Goal: Navigation & Orientation: Find specific page/section

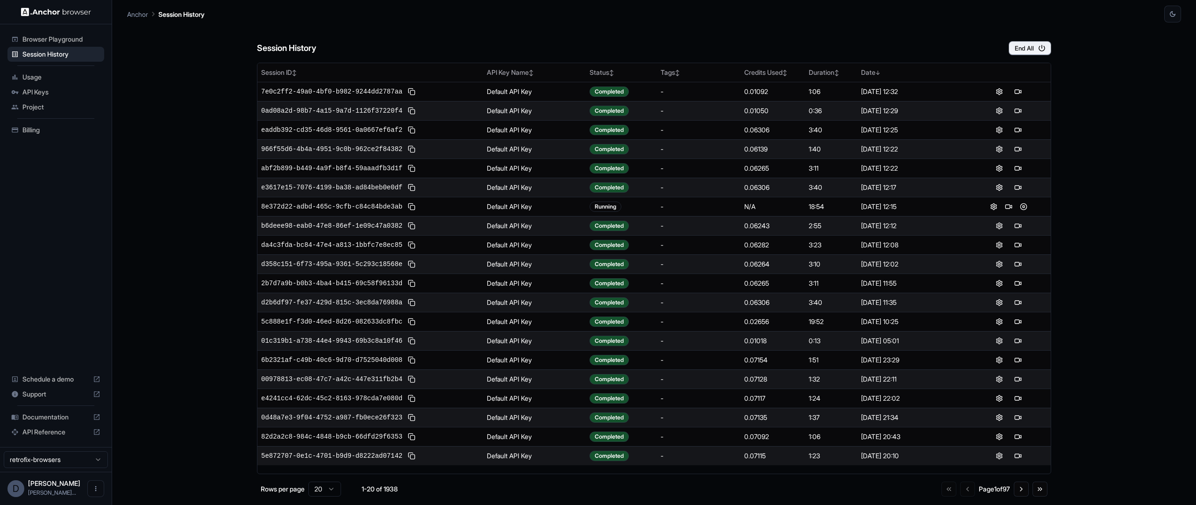
click at [47, 133] on span "Billing" at bounding box center [61, 129] width 78 height 9
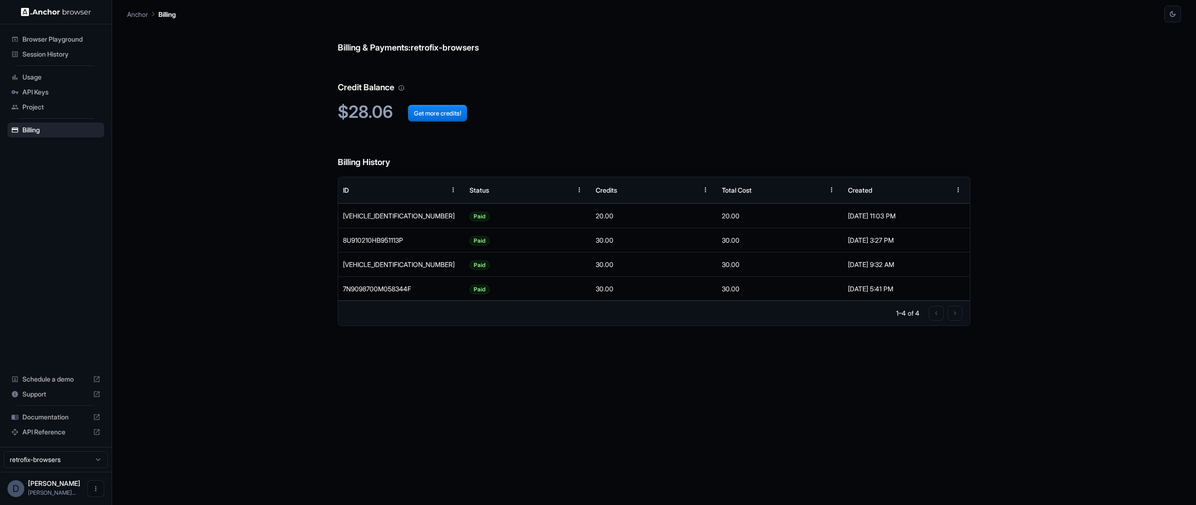
click at [37, 80] on span "Usage" at bounding box center [61, 76] width 78 height 9
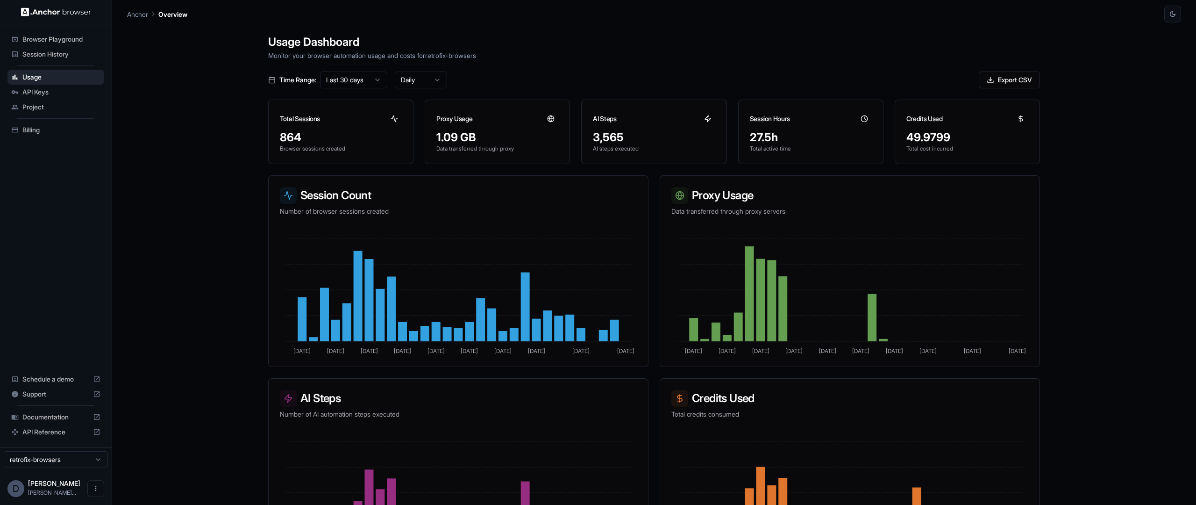
click at [37, 128] on span "Billing" at bounding box center [61, 129] width 78 height 9
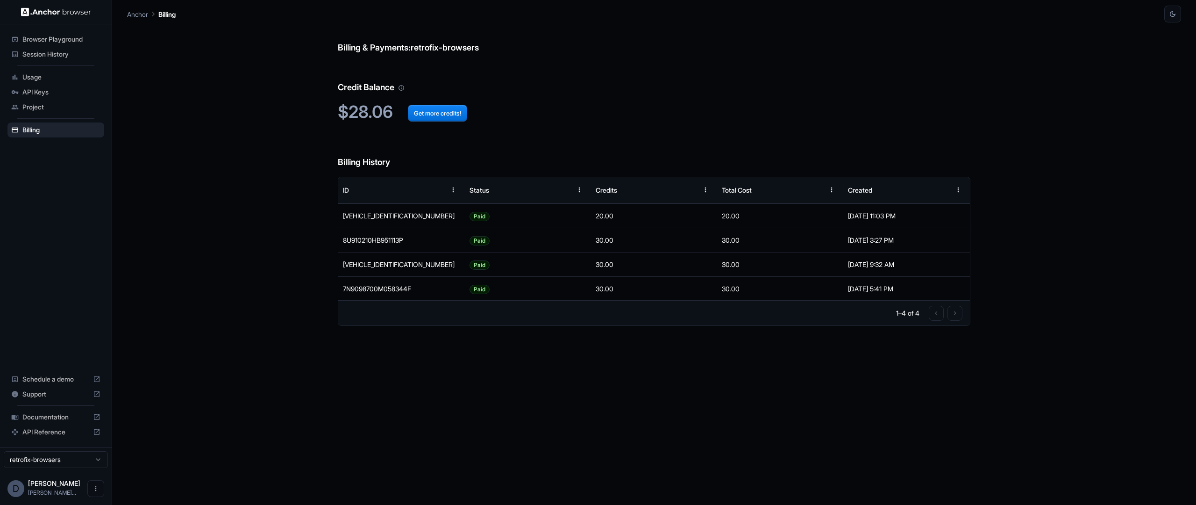
click at [66, 101] on div "Project" at bounding box center [55, 107] width 97 height 15
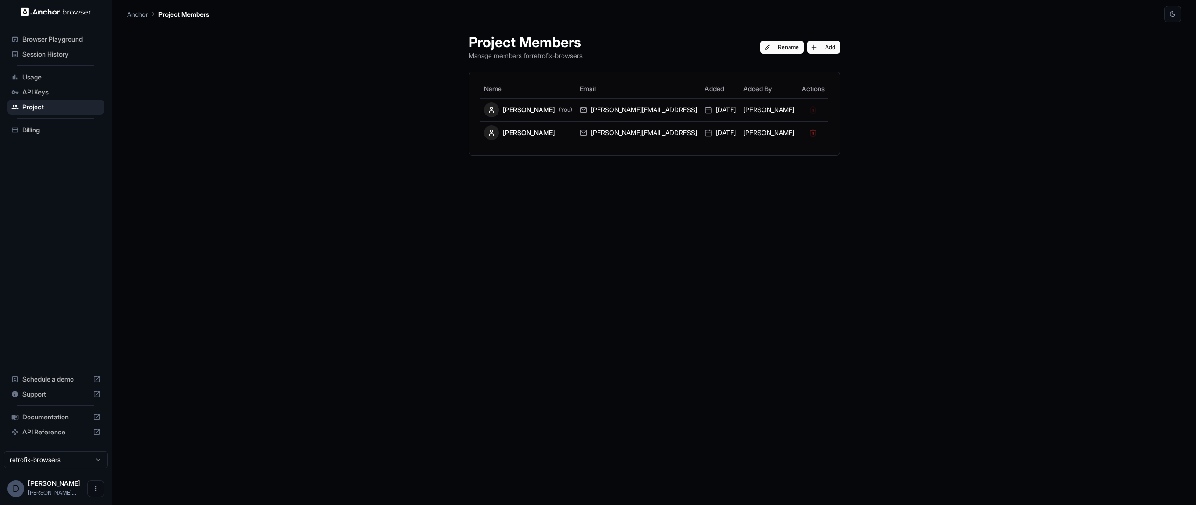
click at [60, 79] on span "Usage" at bounding box center [61, 76] width 78 height 9
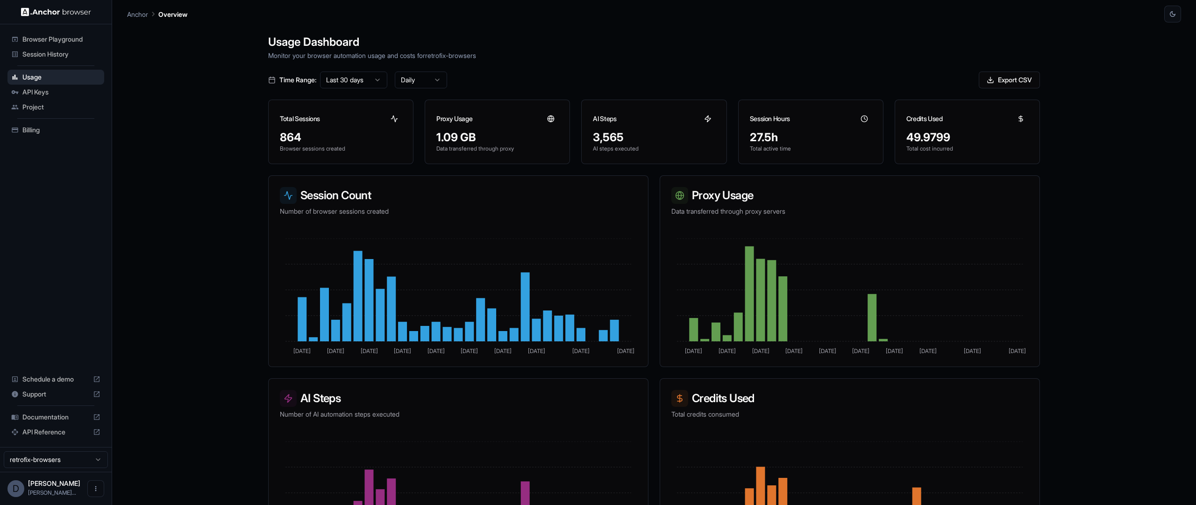
scroll to position [65, 0]
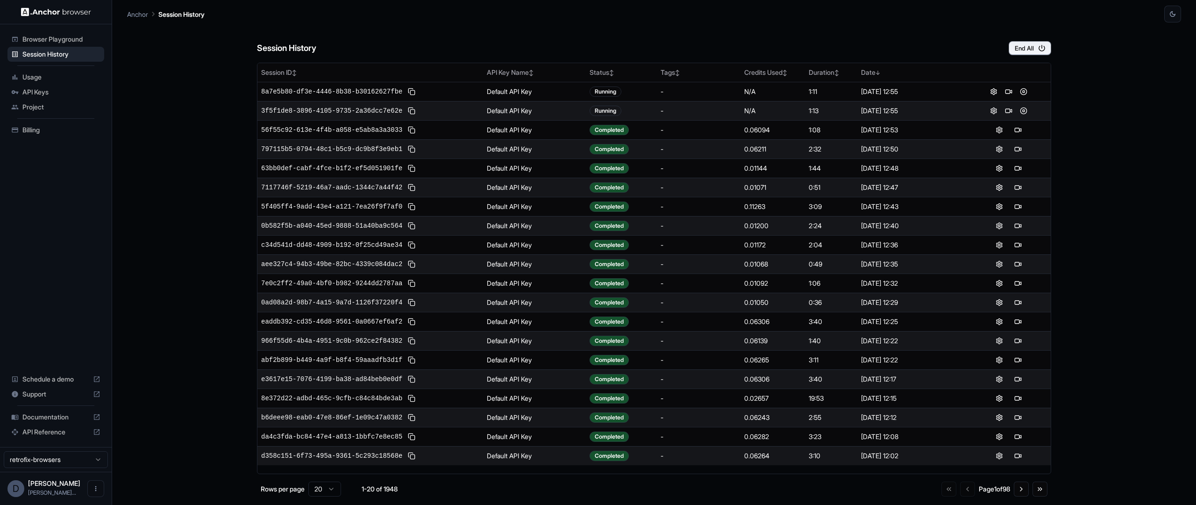
click at [51, 416] on span "Documentation" at bounding box center [55, 416] width 67 height 9
